Goal: Information Seeking & Learning: Learn about a topic

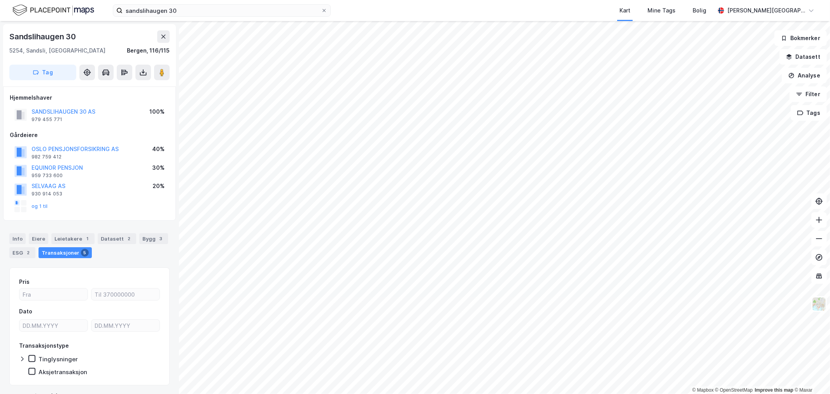
scroll to position [149, 0]
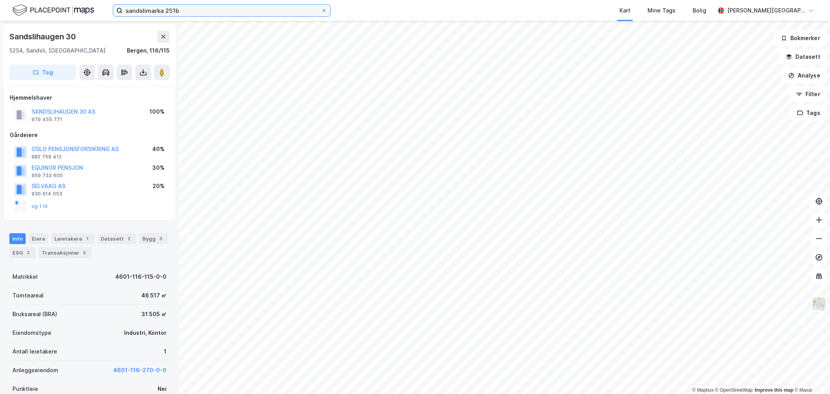
click at [175, 5] on input "sandslimarka 251b" at bounding box center [222, 11] width 198 height 12
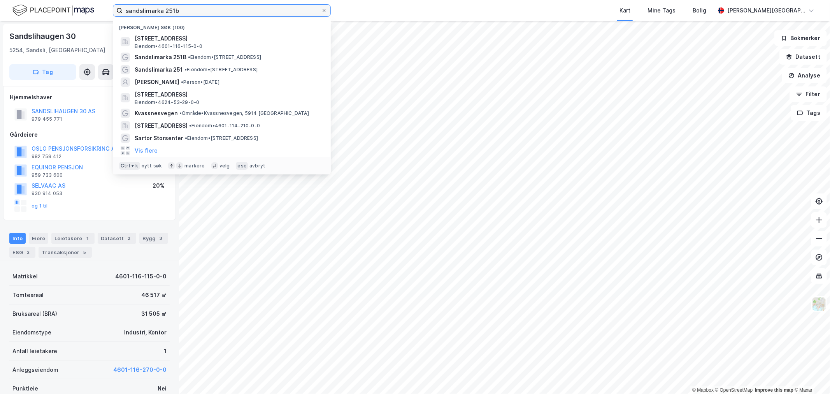
click at [175, 5] on input "sandslimarka 251b" at bounding box center [222, 11] width 198 height 12
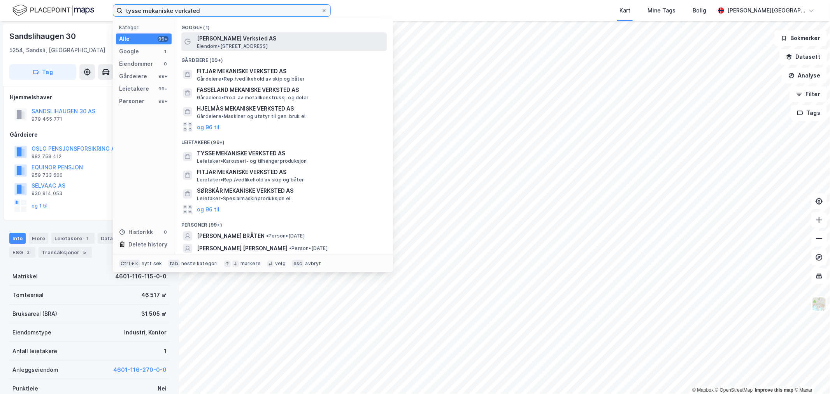
type input "tysse mekaniske verksted"
click at [274, 40] on span "[PERSON_NAME] Verksted AS" at bounding box center [290, 38] width 187 height 9
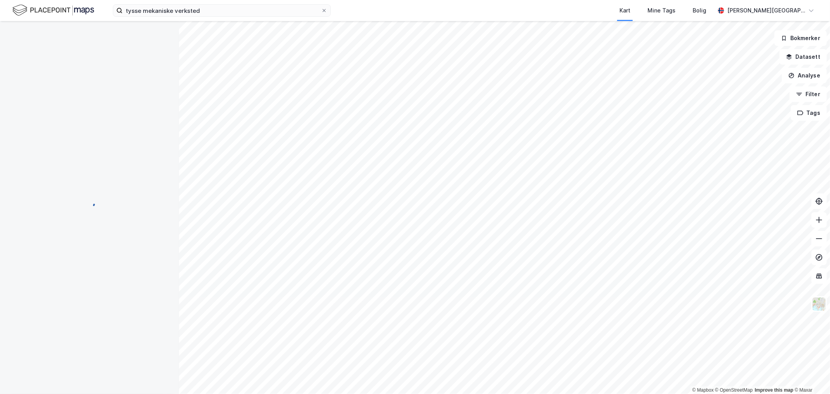
scroll to position [0, 0]
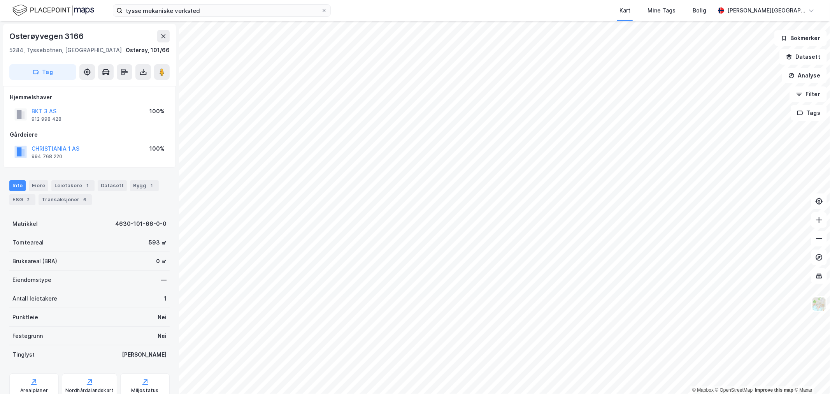
click at [550, 393] on html "tysse mekaniske verksted Kart Mine Tags Bolig [PERSON_NAME] © Mapbox © OpenStre…" at bounding box center [415, 197] width 830 height 394
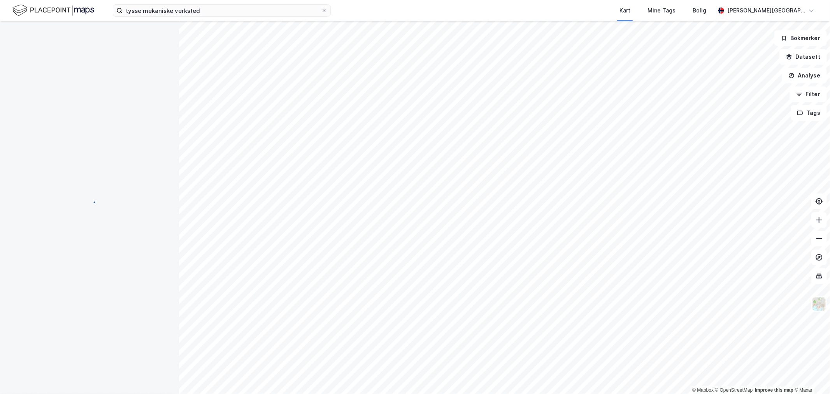
scroll to position [0, 0]
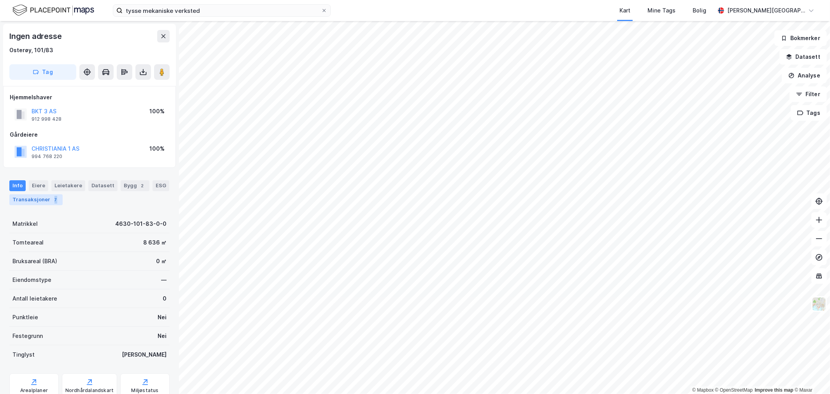
click at [52, 202] on div "7" at bounding box center [56, 200] width 8 height 8
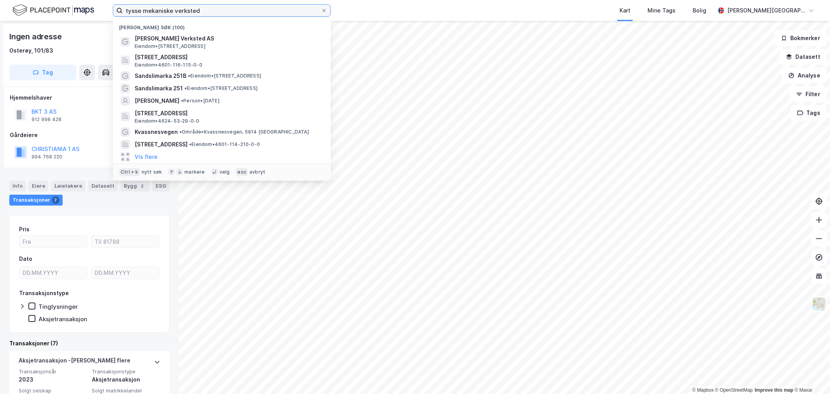
click at [165, 10] on input "tysse mekaniske verksted" at bounding box center [222, 11] width 198 height 12
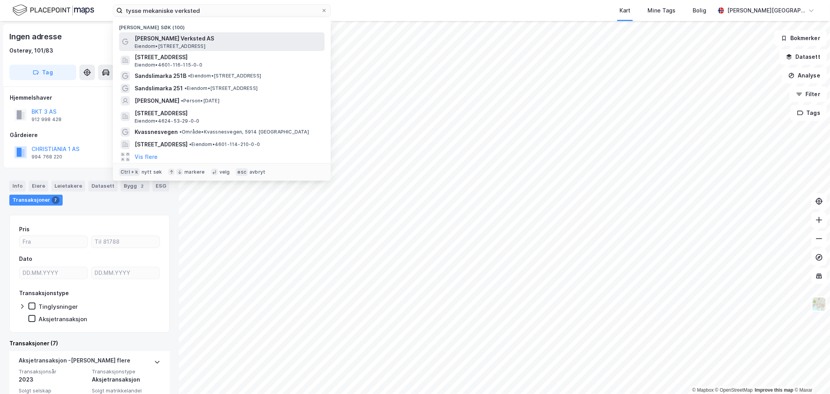
click at [177, 40] on span "[PERSON_NAME] Verksted AS" at bounding box center [228, 38] width 187 height 9
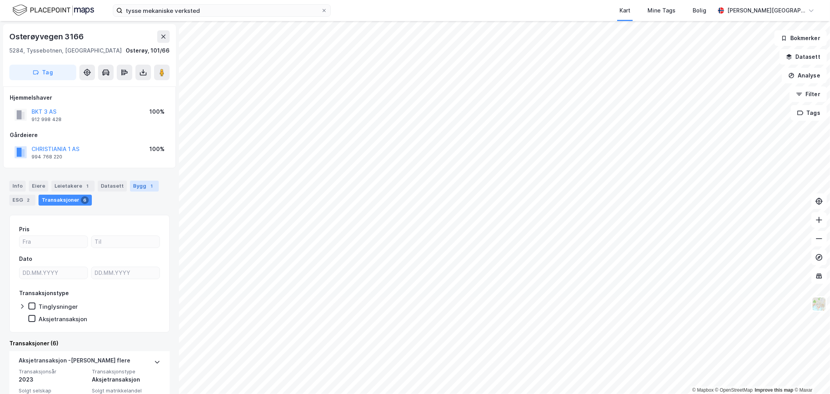
click at [130, 185] on div "Bygg 1" at bounding box center [144, 186] width 29 height 11
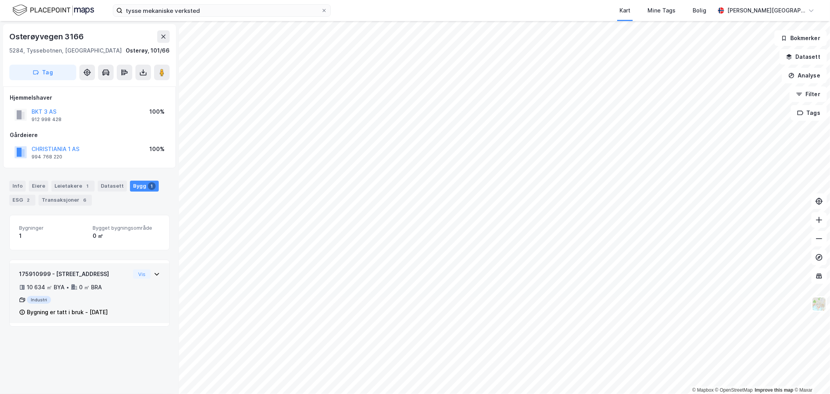
click at [103, 278] on div "175910999 - [STREET_ADDRESS]" at bounding box center [74, 273] width 111 height 9
click at [0, 0] on button "CHRISTIANIA 1 AS" at bounding box center [0, 0] width 0 height 0
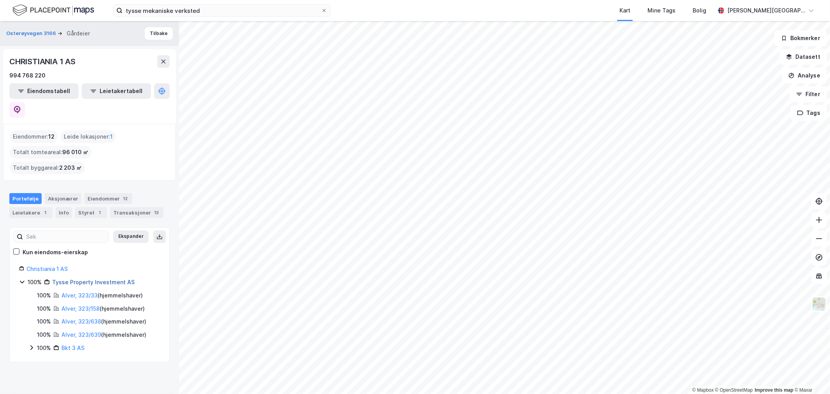
click at [76, 279] on link "Tysse Property Investment AS" at bounding box center [93, 282] width 82 height 7
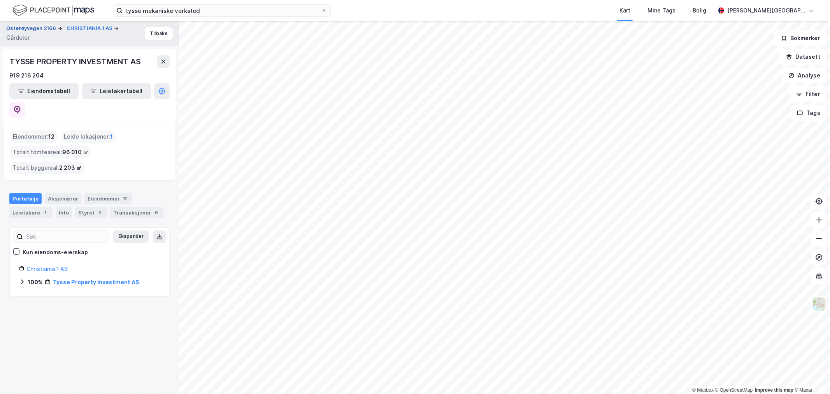
click at [39, 28] on button "Osterøyvegen 3166" at bounding box center [31, 29] width 51 height 8
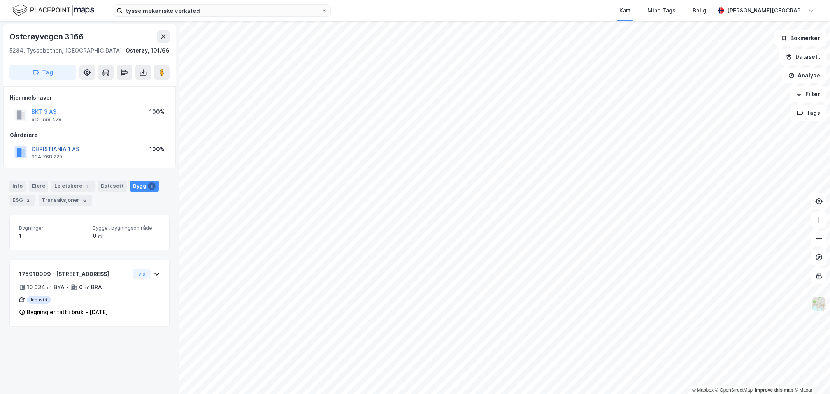
click at [0, 0] on button "CHRISTIANIA 1 AS" at bounding box center [0, 0] width 0 height 0
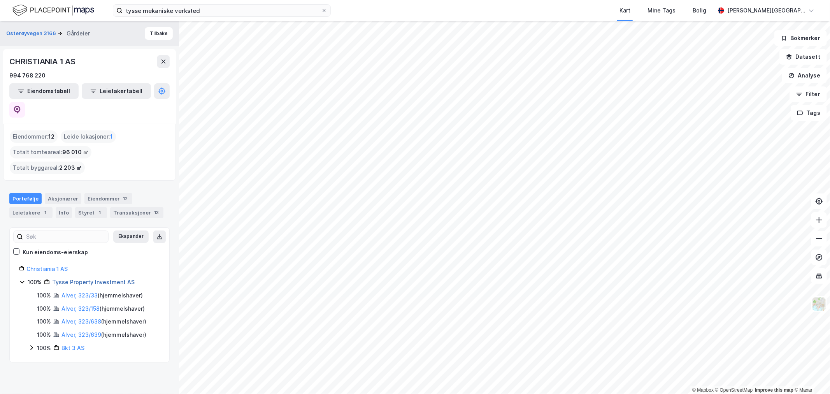
click at [95, 279] on link "Tysse Property Investment AS" at bounding box center [93, 282] width 82 height 7
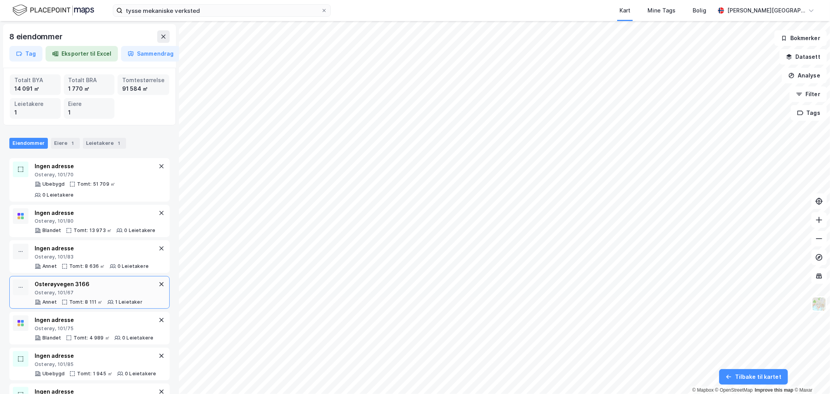
click at [93, 296] on div "Osterøy, 101/67" at bounding box center [89, 293] width 108 height 6
